Goal: Register for event/course

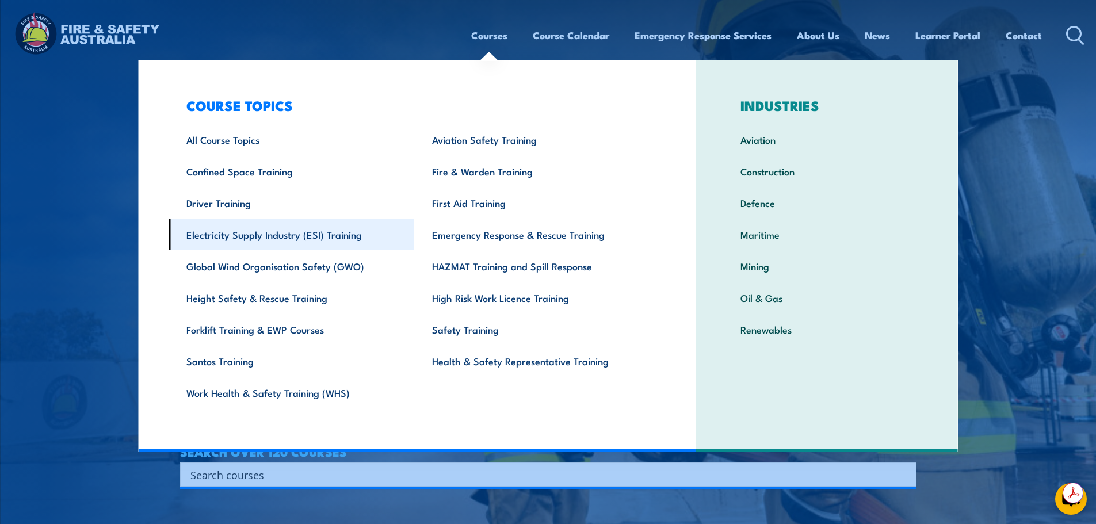
click at [275, 242] on link "Electricity Supply Industry (ESI) Training" at bounding box center [292, 235] width 246 height 32
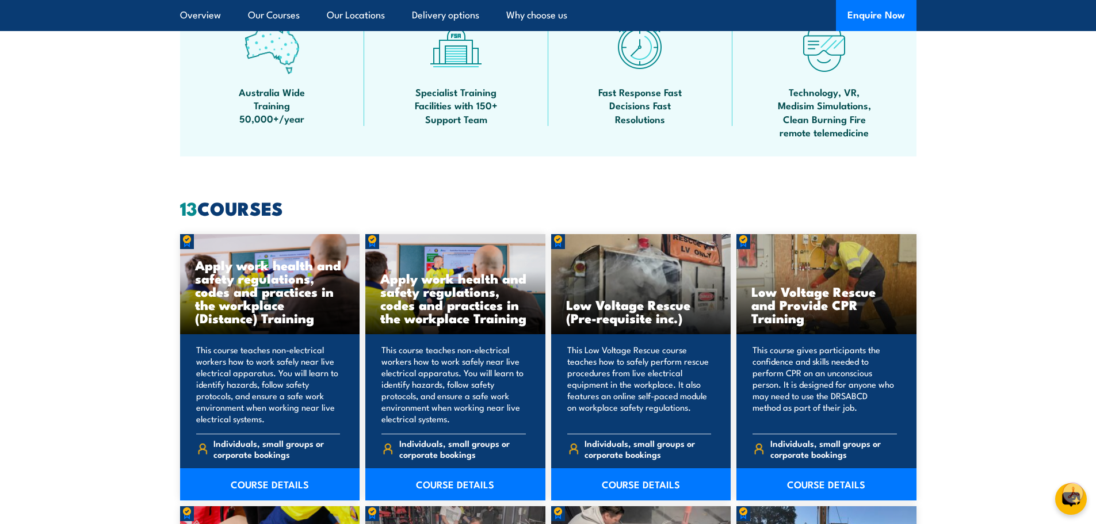
scroll to position [748, 0]
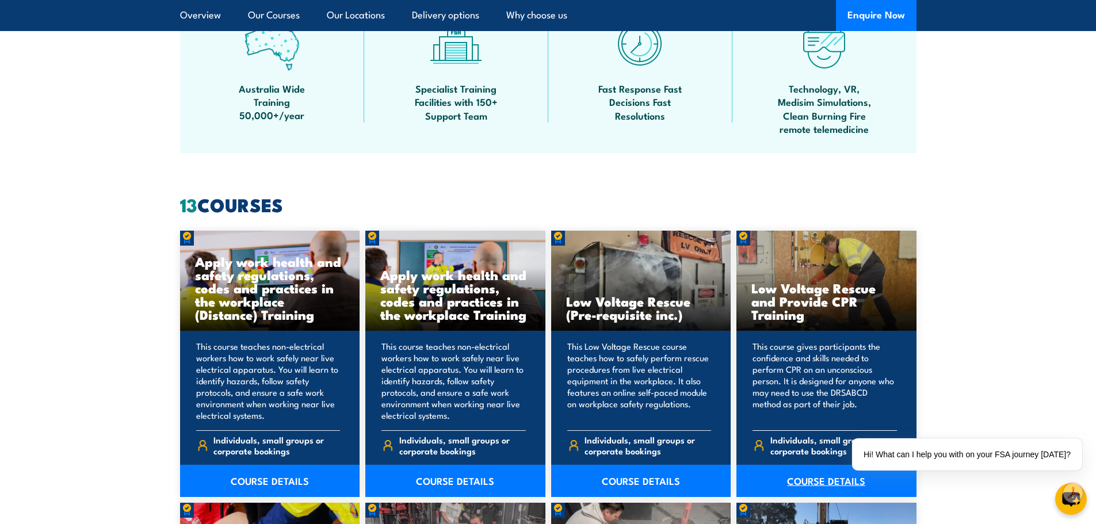
click at [815, 479] on link "COURSE DETAILS" at bounding box center [827, 481] width 180 height 32
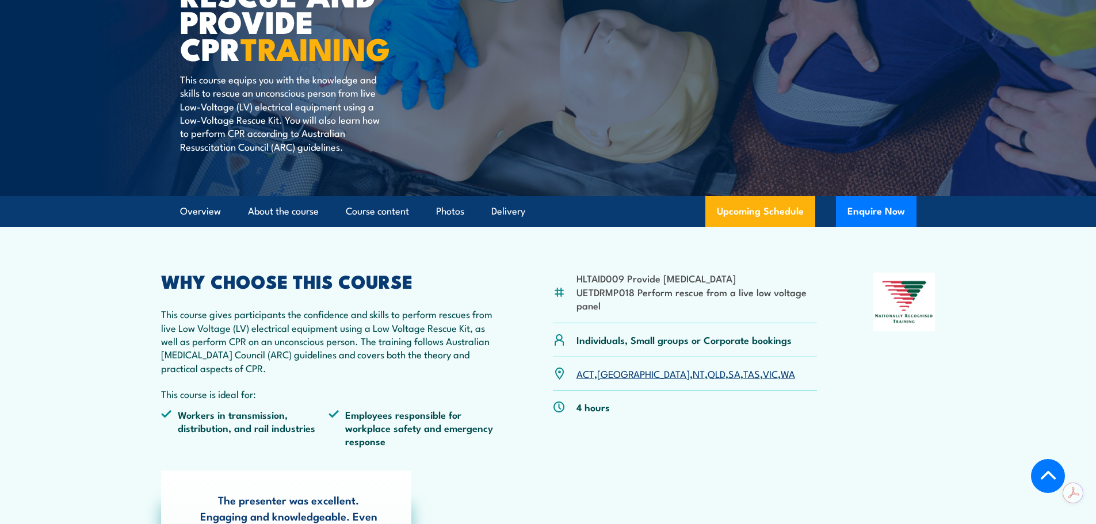
scroll to position [230, 0]
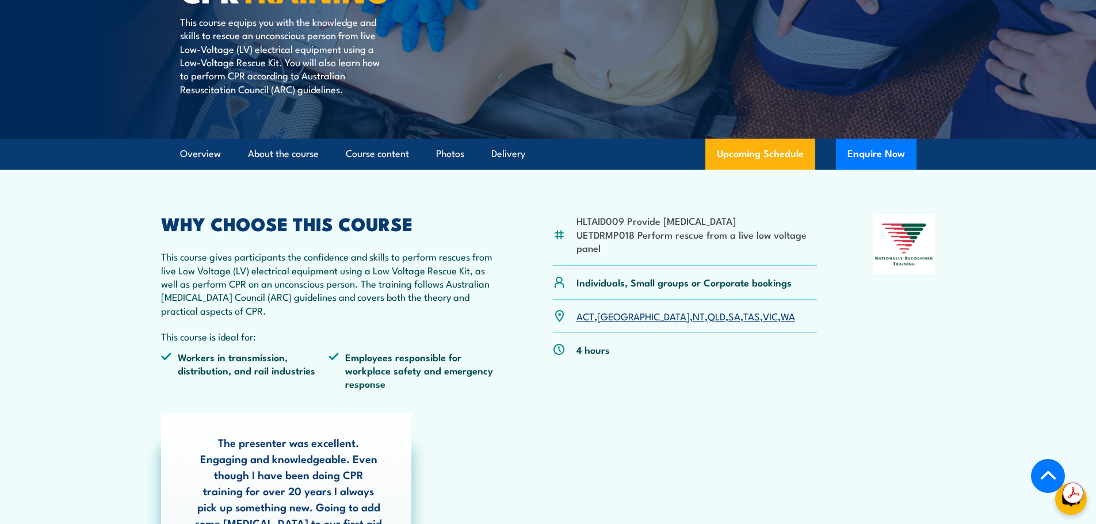
click at [781, 317] on link "WA" at bounding box center [788, 316] width 14 height 14
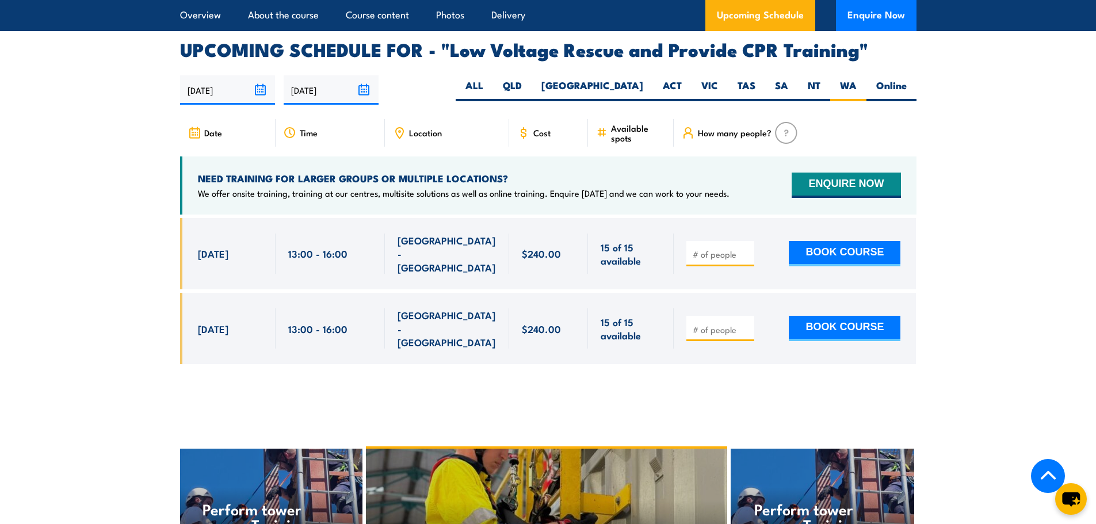
scroll to position [1994, 0]
